Goal: Information Seeking & Learning: Learn about a topic

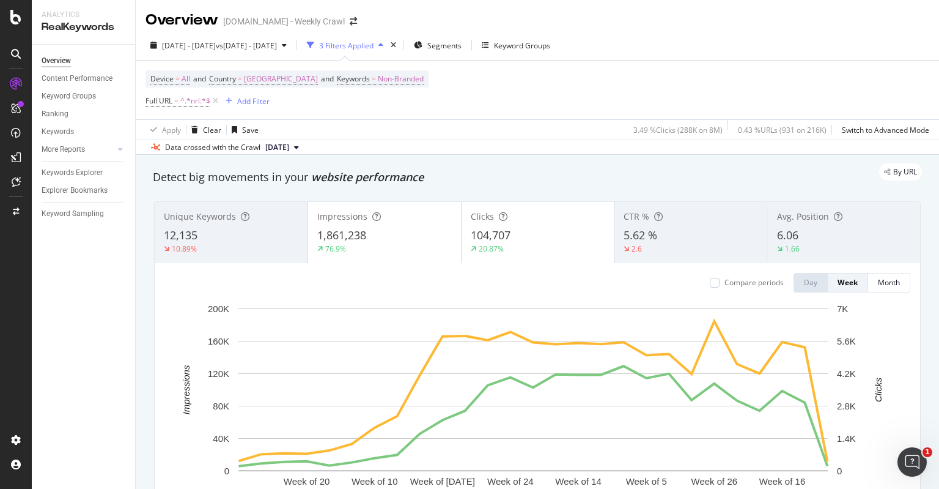
click at [374, 103] on div "Device = All and Country = [GEOGRAPHIC_DATA] and Keywords = Non-Branded Full UR…" at bounding box center [287, 89] width 283 height 39
click at [266, 76] on span "[GEOGRAPHIC_DATA]" at bounding box center [281, 78] width 74 height 17
click at [250, 107] on span "[GEOGRAPHIC_DATA]" at bounding box center [260, 107] width 74 height 10
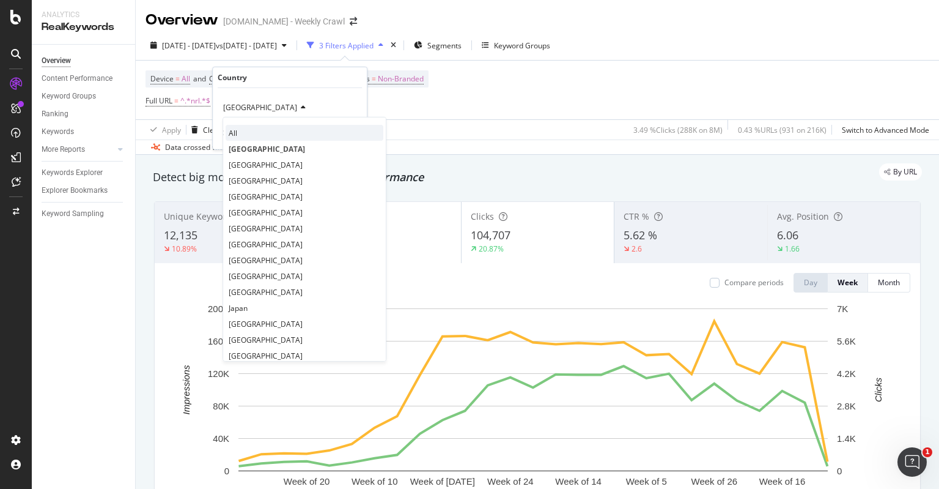
click at [265, 134] on div "All" at bounding box center [305, 133] width 158 height 16
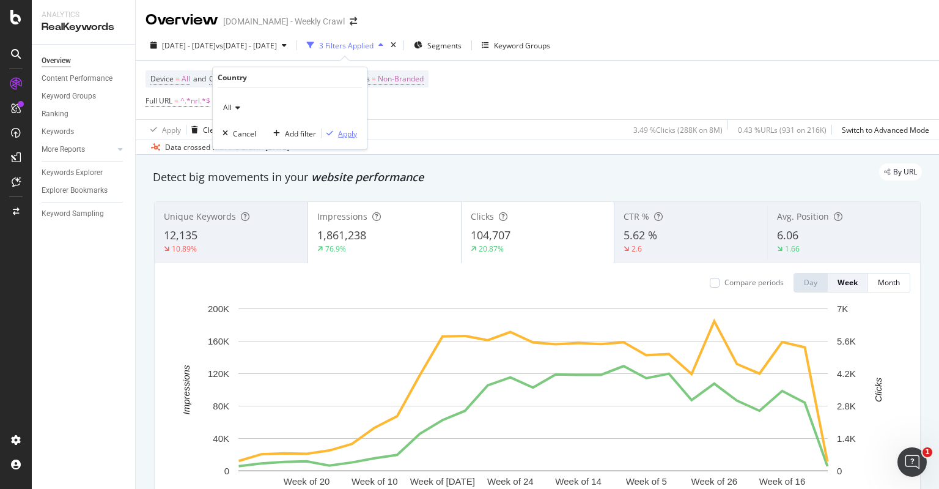
click at [338, 134] on div "Apply" at bounding box center [347, 133] width 19 height 10
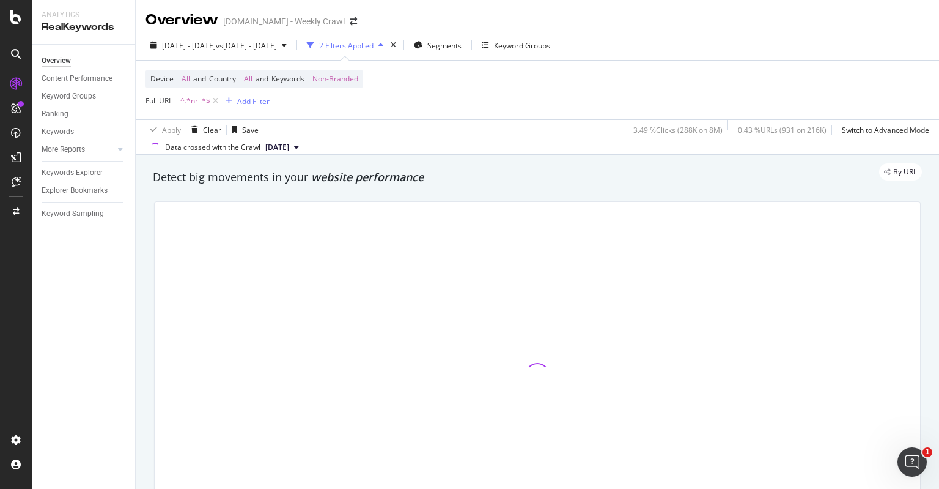
click at [406, 102] on div "Device = All and Country = All and Keywords = Non-Branded Full URL = ^.*nrl.*$ …" at bounding box center [538, 90] width 784 height 59
click at [385, 109] on div "Device = All and Country = All and Keywords = Non-Branded Full URL = ^.*nrl.*$ …" at bounding box center [538, 90] width 784 height 59
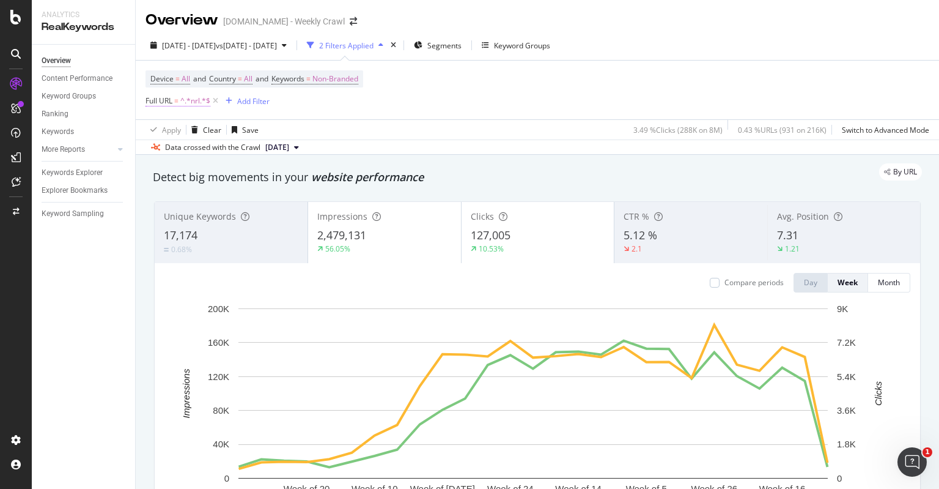
click at [191, 93] on span "^.*nrl.*$" at bounding box center [195, 100] width 30 height 17
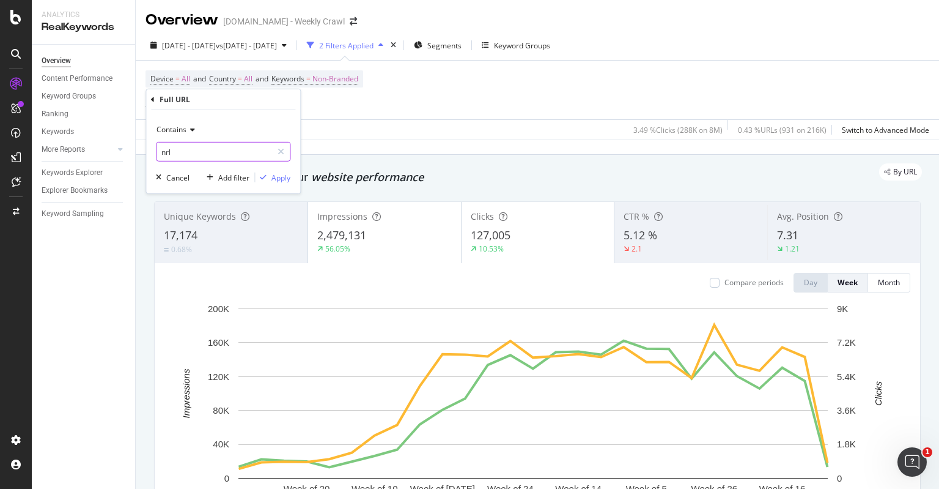
click at [210, 145] on input "nrl" at bounding box center [215, 152] width 116 height 20
type input "huddle"
click at [282, 176] on div "Apply" at bounding box center [281, 177] width 19 height 10
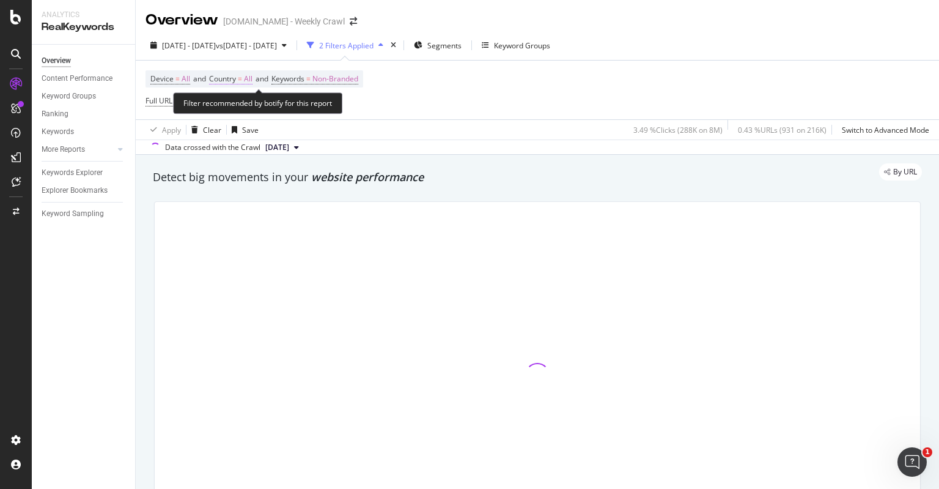
click at [247, 78] on span "Country = All" at bounding box center [230, 78] width 43 height 11
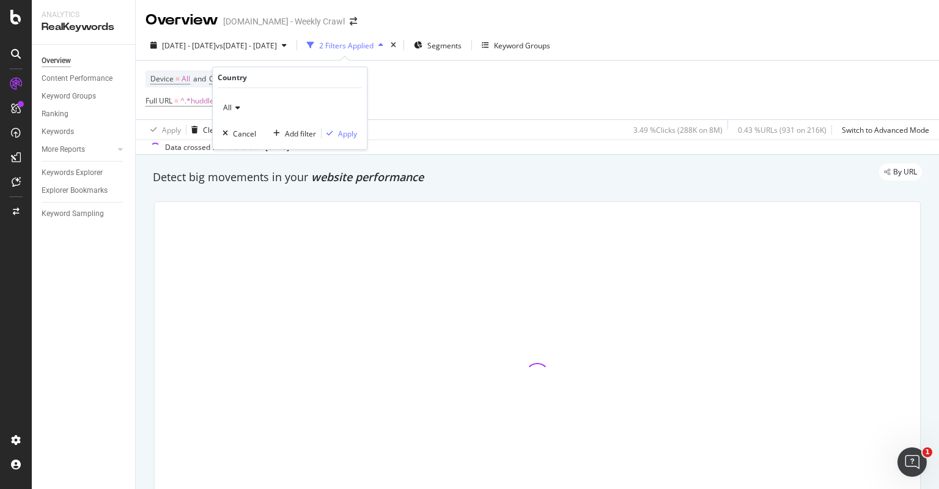
click at [235, 110] on icon at bounding box center [236, 107] width 9 height 7
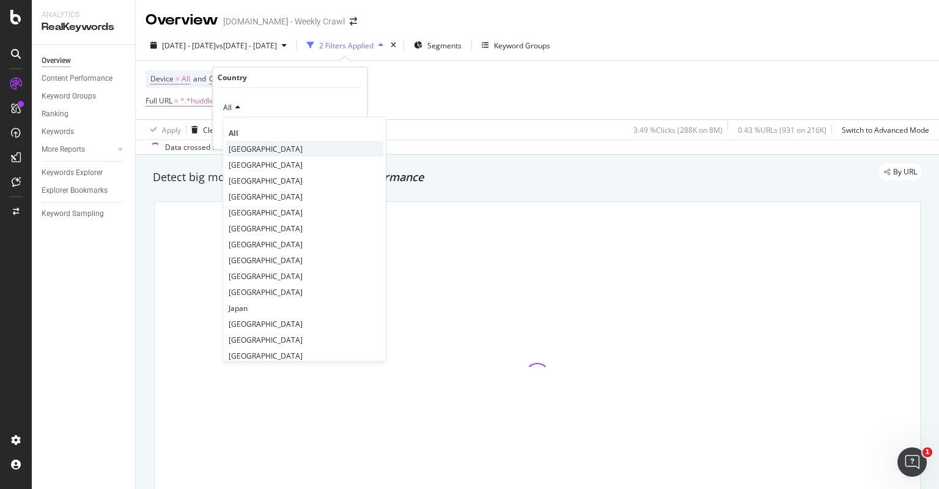
click at [268, 144] on div "[GEOGRAPHIC_DATA]" at bounding box center [305, 149] width 158 height 16
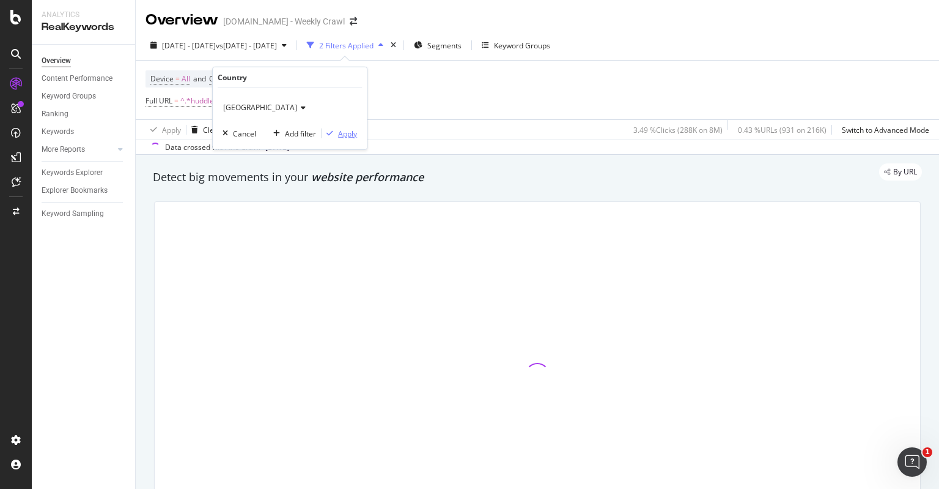
click at [351, 136] on div "Apply" at bounding box center [347, 133] width 19 height 10
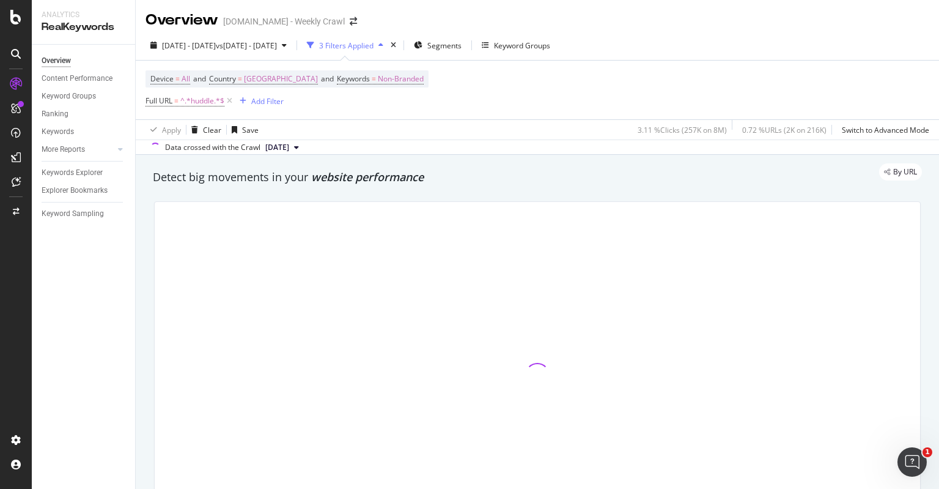
click at [409, 103] on div "Device = All and Country = [GEOGRAPHIC_DATA] and Keywords = Non-Branded Full UR…" at bounding box center [538, 90] width 784 height 59
